Goal: Information Seeking & Learning: Find specific fact

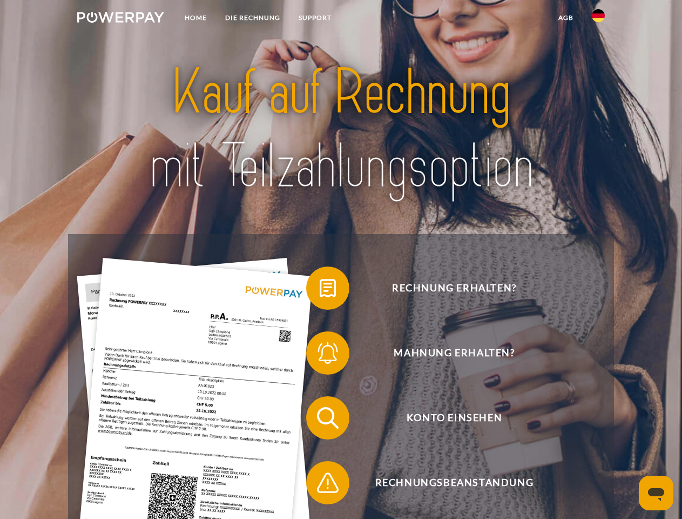
click at [120, 19] on img at bounding box center [120, 17] width 87 height 11
click at [598, 19] on img at bounding box center [598, 15] width 13 height 13
click at [566, 18] on link "agb" at bounding box center [565, 17] width 33 height 19
click at [320, 290] on span at bounding box center [312, 288] width 54 height 54
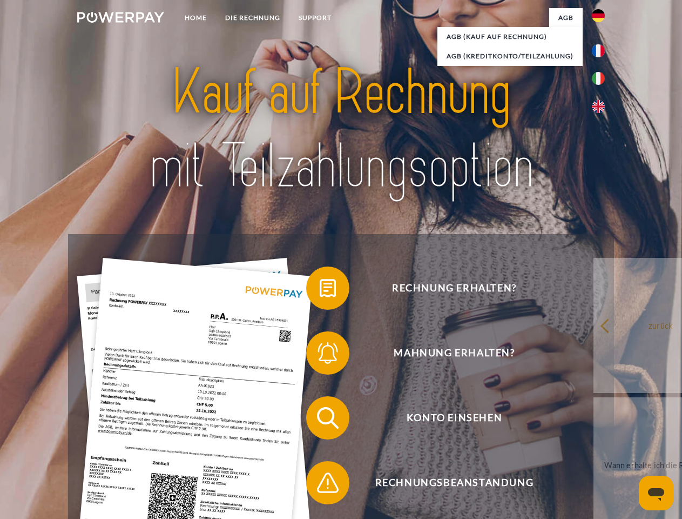
click at [320, 355] on span at bounding box center [312, 353] width 54 height 54
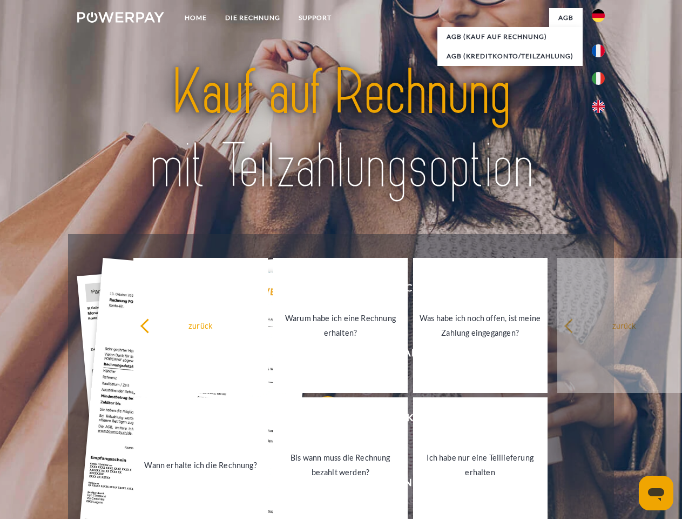
click at [320, 420] on link "Bis wann muss die Rechnung bezahlt werden?" at bounding box center [340, 464] width 134 height 135
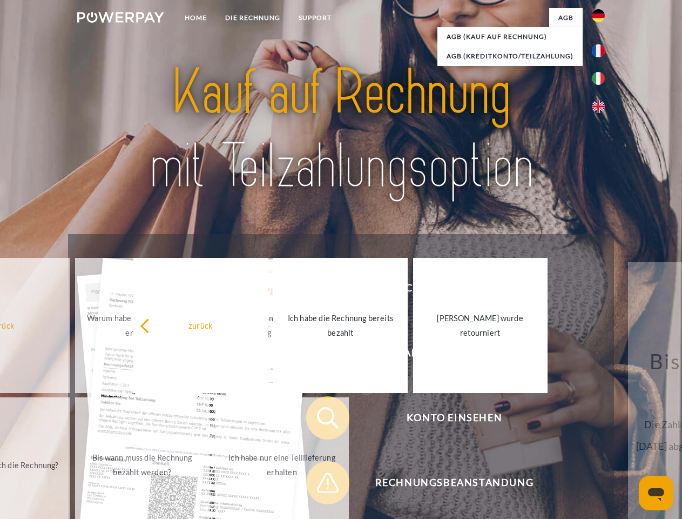
click at [320, 485] on span at bounding box center [312, 482] width 54 height 54
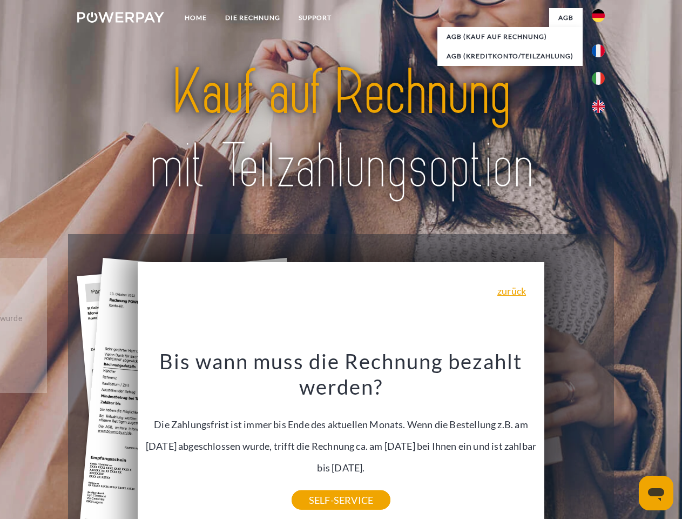
click at [656, 493] on icon "Messaging-Fenster öffnen" at bounding box center [656, 494] width 16 height 13
